Goal: Find specific page/section: Find specific page/section

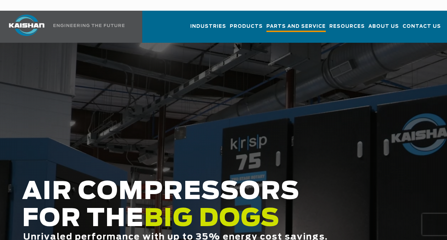
drag, startPoint x: 0, startPoint y: 0, endPoint x: 308, endPoint y: 19, distance: 308.8
click at [308, 22] on span "Parts and Service" at bounding box center [296, 27] width 59 height 10
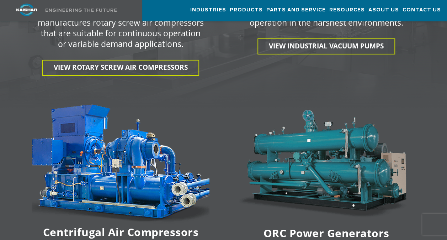
scroll to position [1193, 0]
